Goal: Use online tool/utility

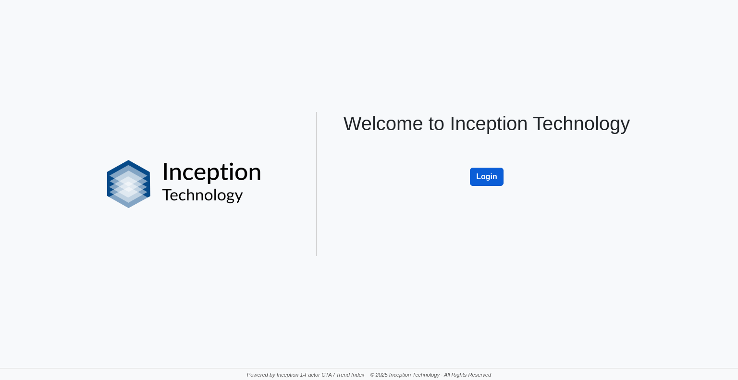
click at [493, 181] on button "Login" at bounding box center [487, 177] width 34 height 18
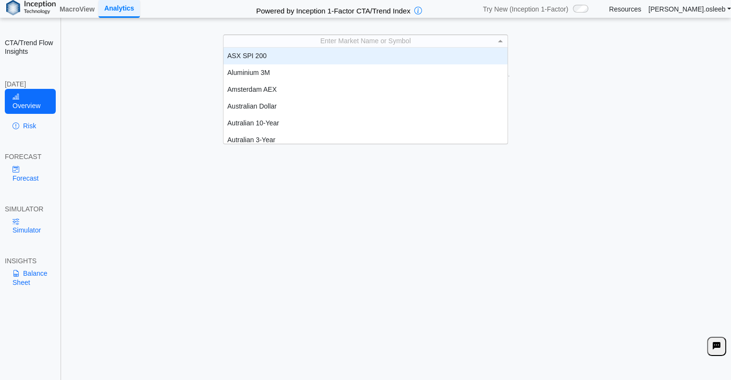
click at [375, 41] on div "Enter Market Name or Symbol" at bounding box center [364, 41] width 283 height 12
type input "***"
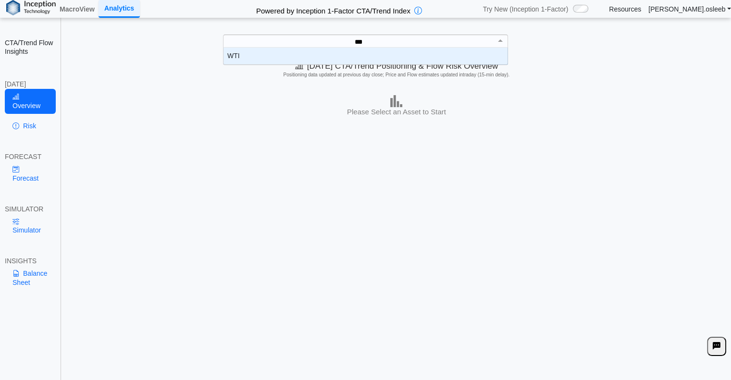
click at [319, 61] on div "WTI" at bounding box center [365, 56] width 284 height 17
